Goal: Task Accomplishment & Management: Manage account settings

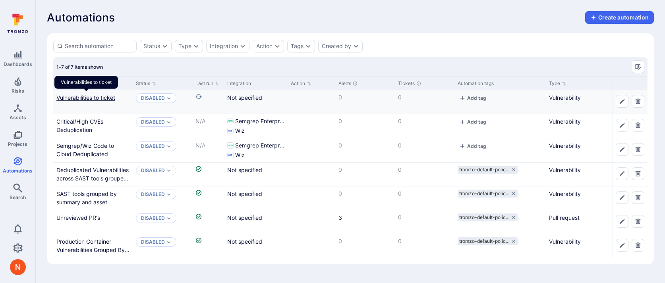
click at [102, 99] on link "Vulnerabilities to ticket" at bounding box center [85, 97] width 59 height 7
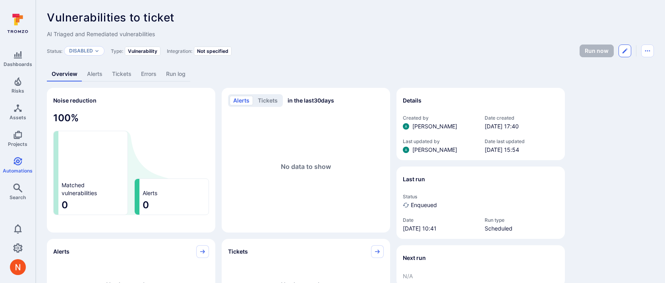
click at [627, 50] on icon "Edit automation" at bounding box center [625, 51] width 6 height 6
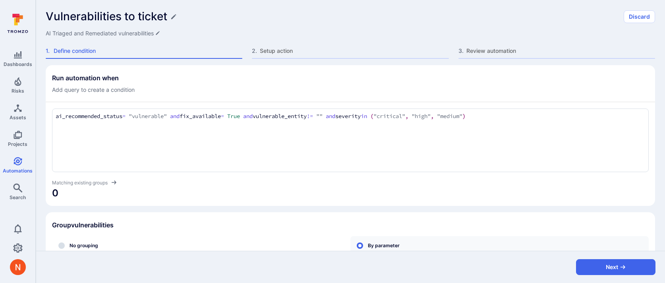
click at [289, 45] on div "Vulnerabilities to ticket Discard AI Triaged and Remediated vulnerabilities 1 .…" at bounding box center [350, 32] width 629 height 65
click at [287, 53] on span "Setup action" at bounding box center [354, 51] width 189 height 8
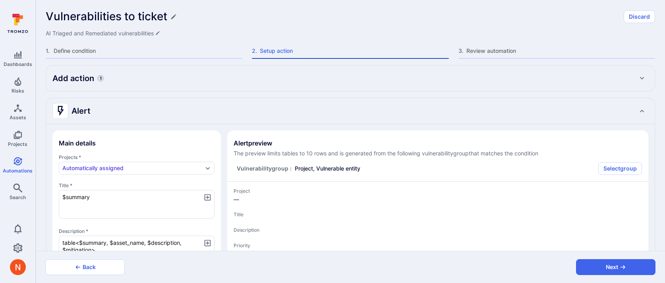
type textarea "x"
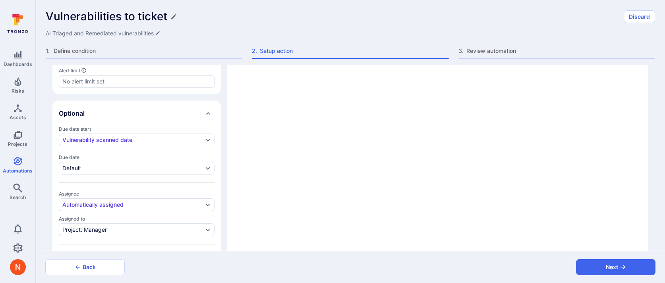
scroll to position [335, 0]
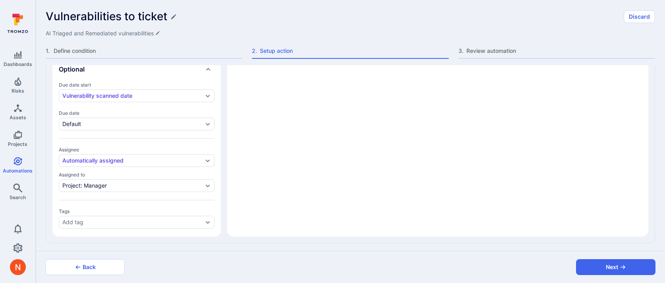
click at [166, 45] on div "Vulnerabilities to ticket Discard AI Triaged and Remediated vulnerabilities 1 .…" at bounding box center [350, 32] width 629 height 65
click at [166, 50] on span "Define condition" at bounding box center [148, 51] width 189 height 8
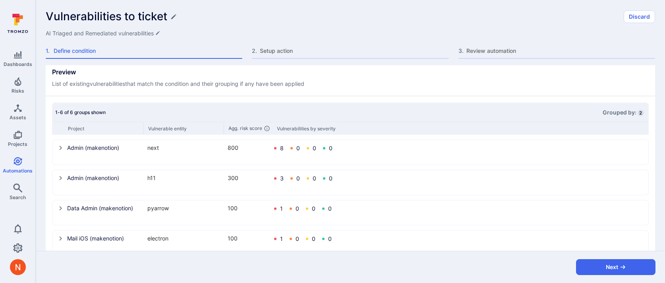
scroll to position [286, 0]
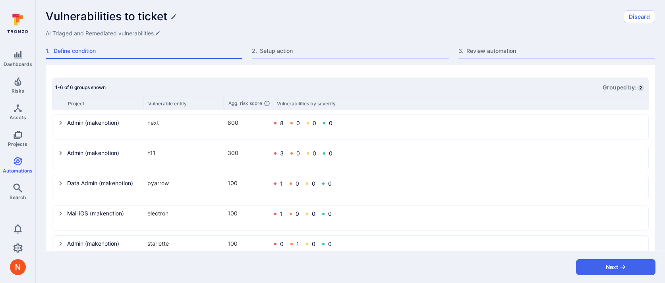
click at [62, 123] on icon "select group" at bounding box center [61, 123] width 6 height 6
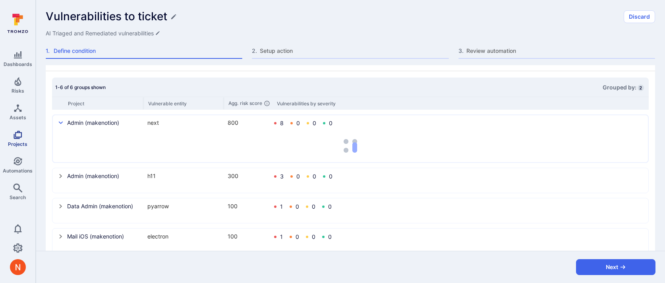
click at [25, 145] on span "Projects" at bounding box center [17, 144] width 19 height 6
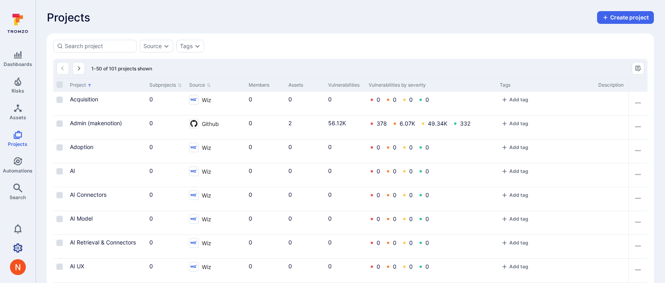
click at [16, 248] on icon "Settings" at bounding box center [18, 247] width 10 height 9
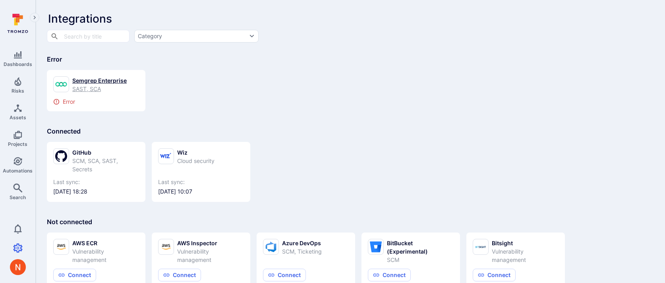
click at [109, 81] on div "Semgrep Enterprise" at bounding box center [99, 80] width 54 height 8
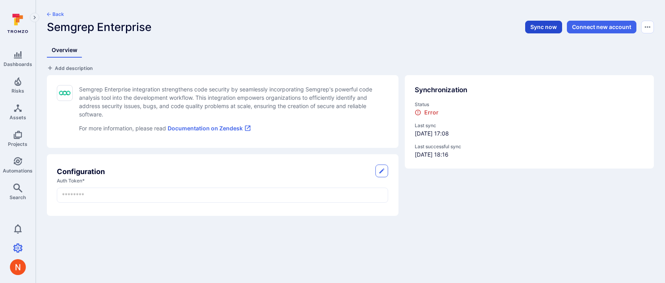
click at [534, 33] on button "Sync now" at bounding box center [543, 27] width 37 height 13
